Goal: Information Seeking & Learning: Learn about a topic

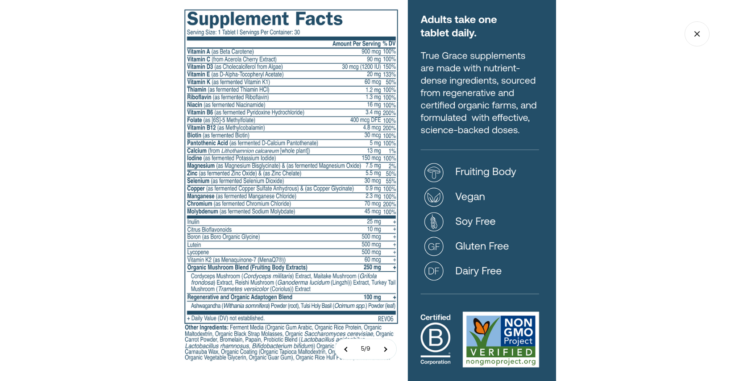
select select "3"
click at [345, 349] on button at bounding box center [346, 349] width 22 height 20
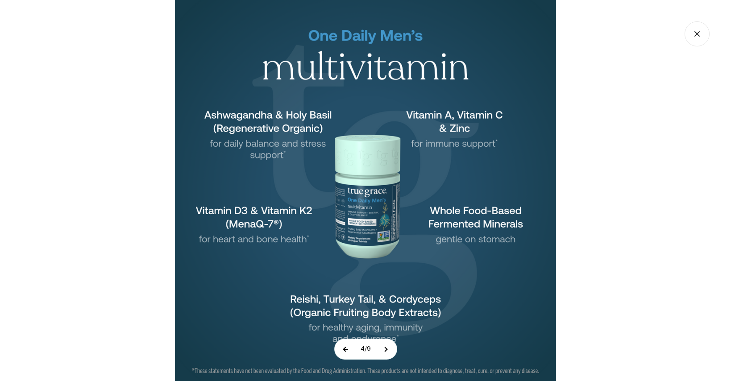
click at [345, 349] on button at bounding box center [346, 349] width 22 height 20
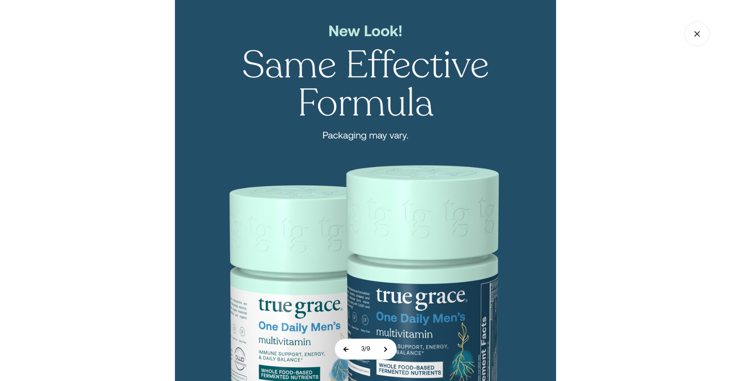
click at [349, 352] on button at bounding box center [346, 349] width 22 height 20
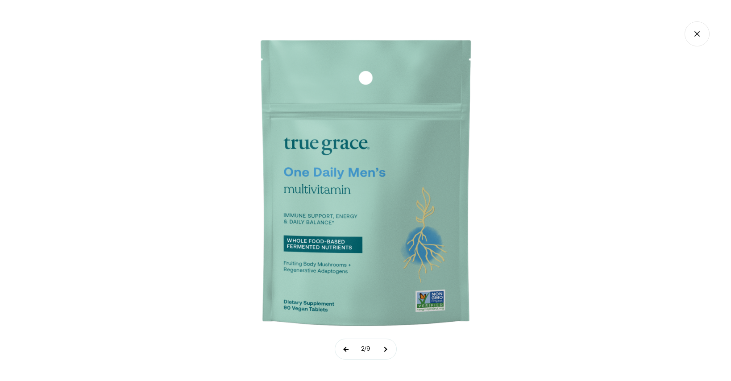
click at [344, 351] on button at bounding box center [346, 349] width 22 height 20
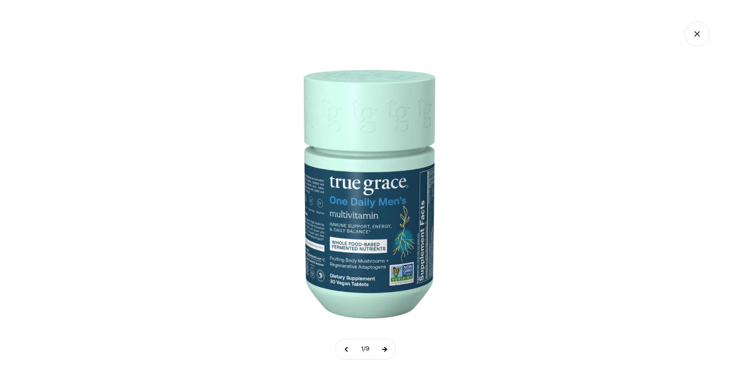
click at [384, 350] on button at bounding box center [384, 349] width 22 height 20
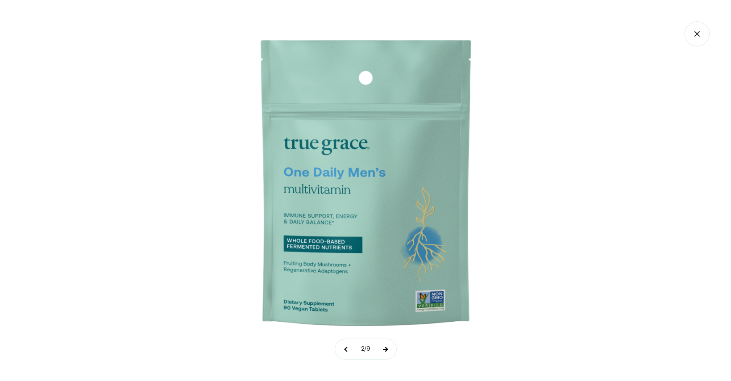
click at [384, 350] on button at bounding box center [385, 349] width 22 height 20
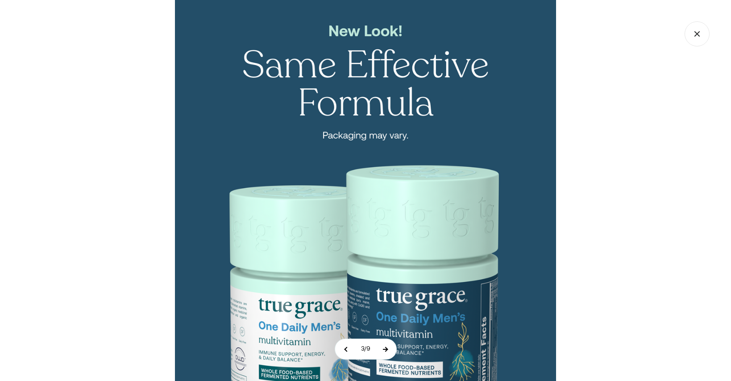
click at [384, 350] on button at bounding box center [385, 349] width 22 height 20
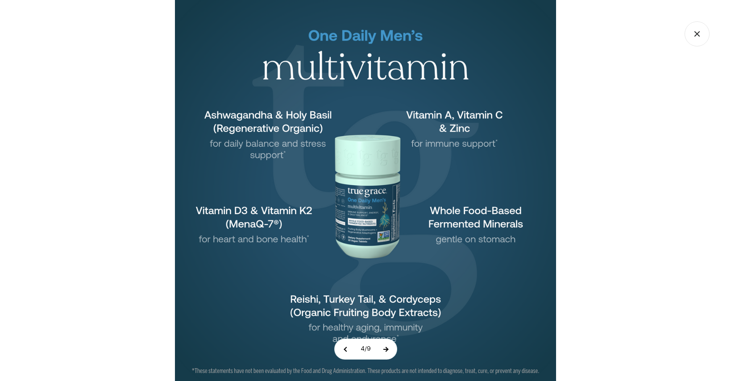
click at [384, 350] on button at bounding box center [386, 349] width 22 height 20
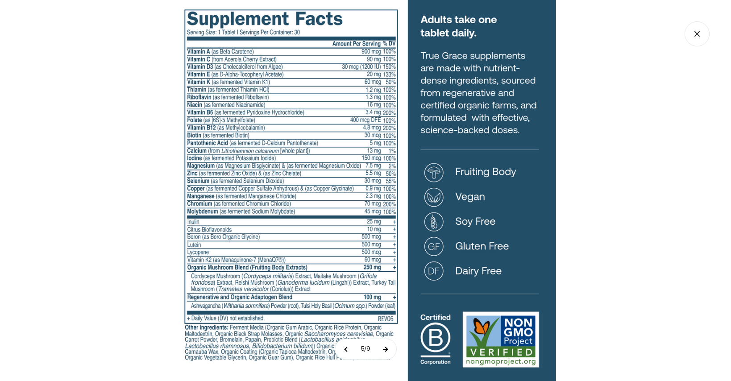
click at [388, 348] on button at bounding box center [385, 349] width 22 height 20
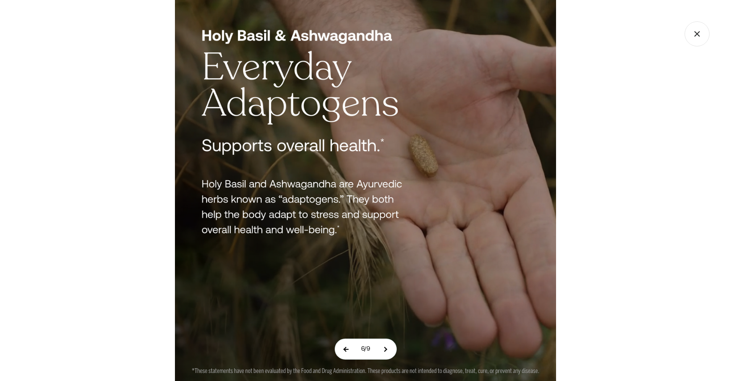
click at [342, 353] on button at bounding box center [346, 349] width 22 height 20
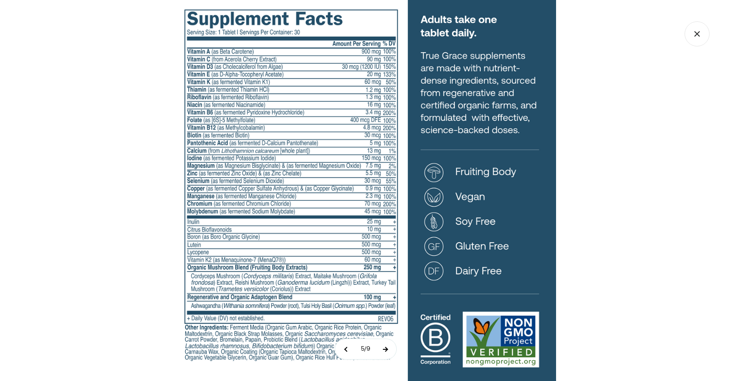
click at [388, 351] on button at bounding box center [385, 349] width 22 height 20
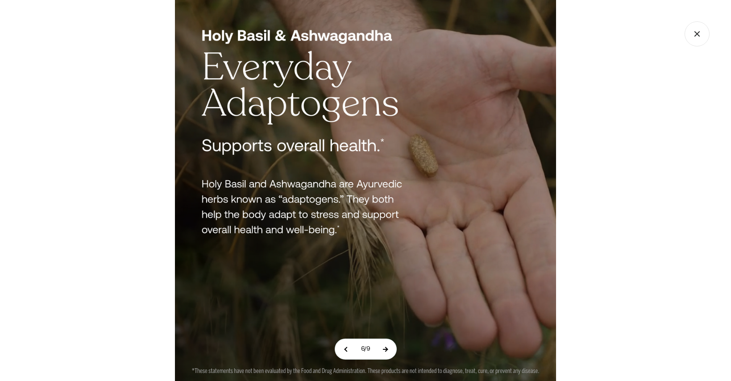
click at [388, 351] on button at bounding box center [385, 349] width 22 height 20
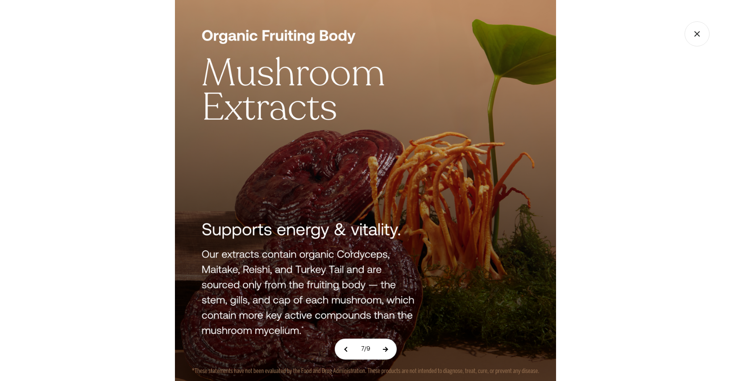
click at [388, 351] on button at bounding box center [385, 349] width 22 height 20
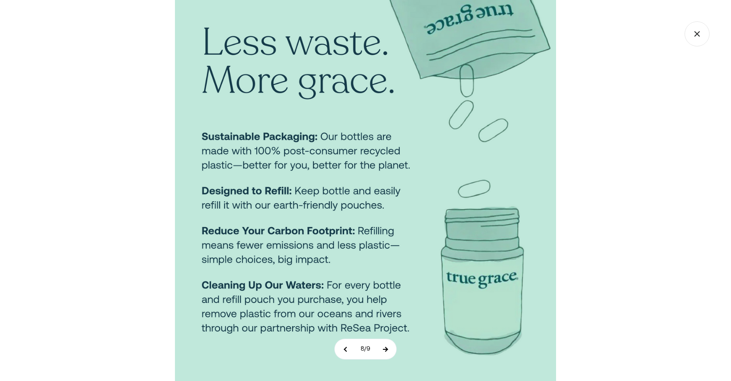
click at [388, 351] on button at bounding box center [385, 349] width 22 height 20
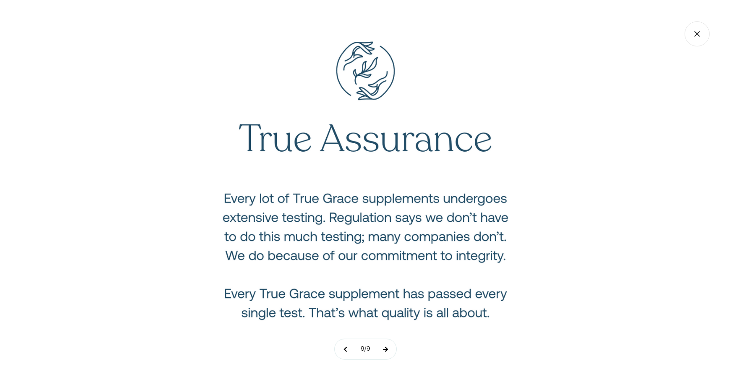
click at [388, 351] on button at bounding box center [385, 349] width 22 height 20
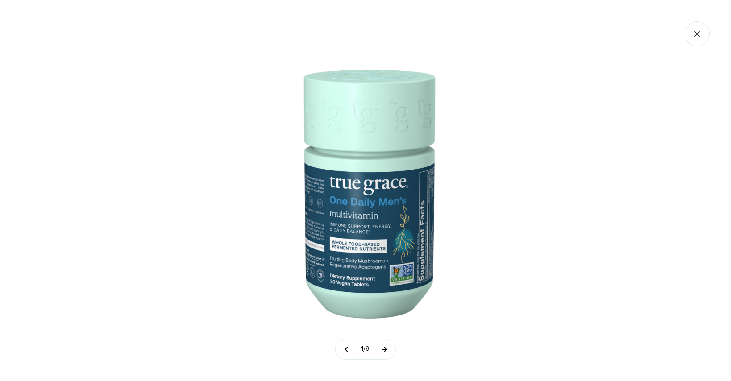
click at [388, 351] on button at bounding box center [384, 349] width 22 height 20
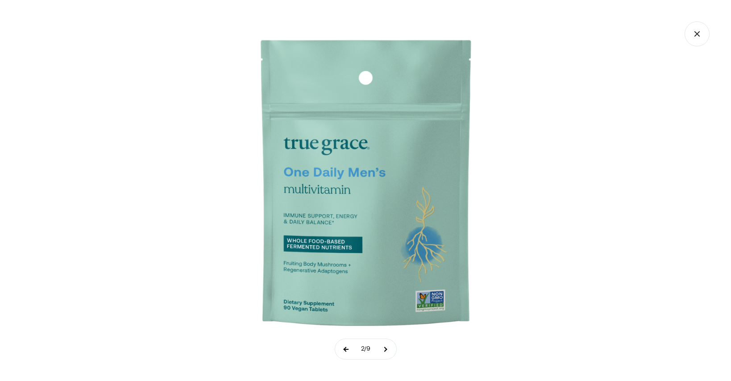
click at [345, 352] on button at bounding box center [346, 349] width 22 height 20
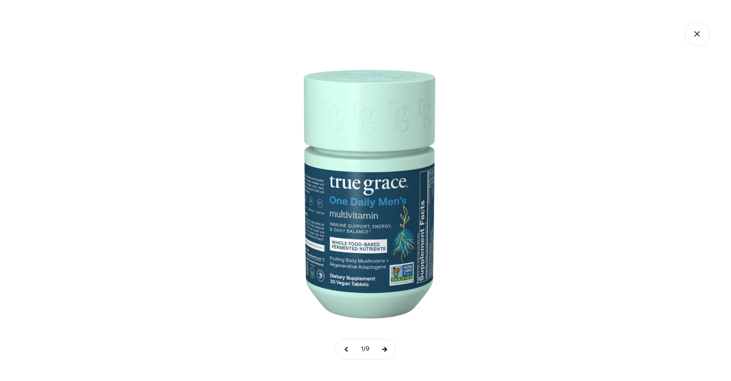
click at [387, 349] on button at bounding box center [384, 349] width 22 height 20
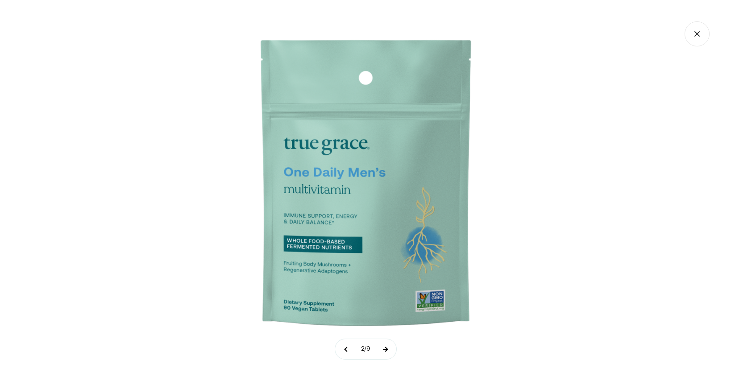
click at [387, 349] on button at bounding box center [385, 349] width 22 height 20
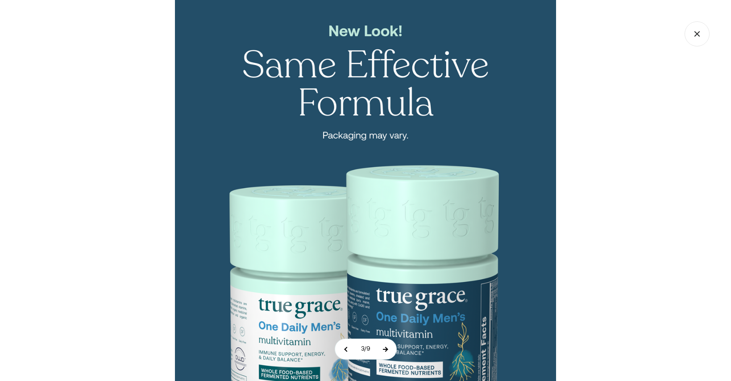
click at [387, 349] on button at bounding box center [385, 349] width 22 height 20
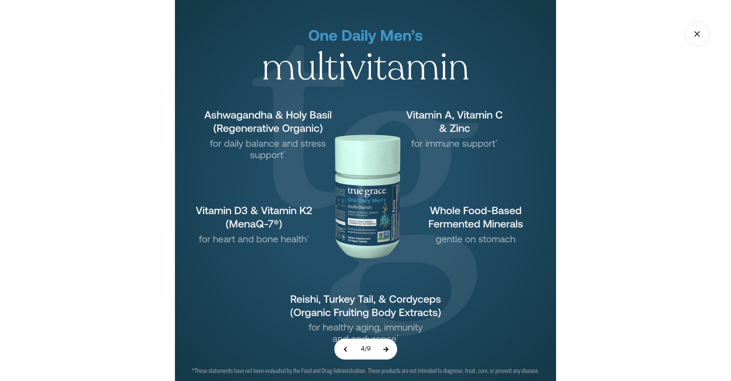
click at [387, 349] on button at bounding box center [386, 349] width 22 height 20
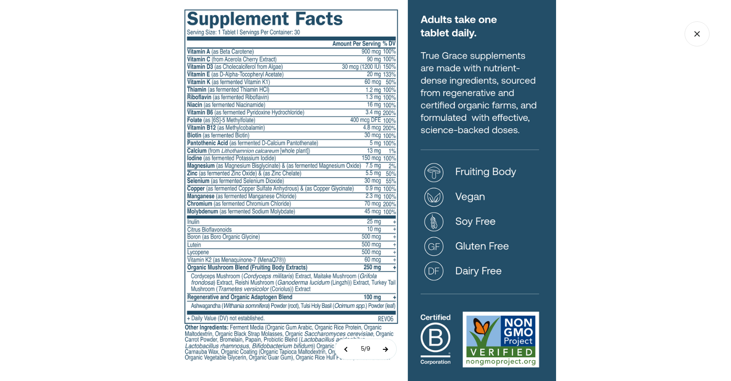
click at [388, 351] on button at bounding box center [385, 349] width 22 height 20
